Goal: Task Accomplishment & Management: Use online tool/utility

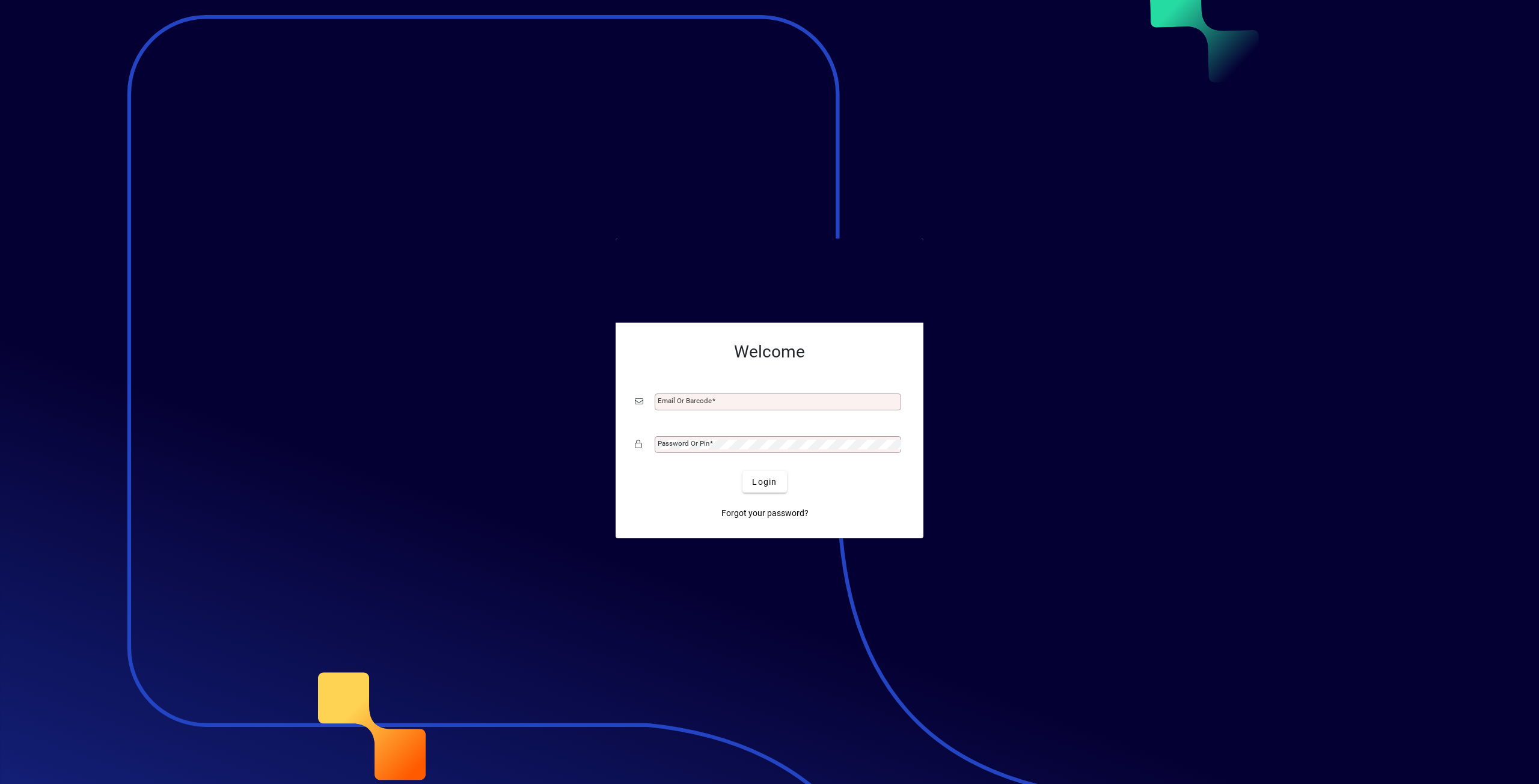
click at [695, 396] on div "Email or Barcode" at bounding box center [777, 402] width 247 height 17
type input "**********"
click at [743, 471] on button "Login" at bounding box center [765, 482] width 44 height 21
